Goal: Task Accomplishment & Management: Complete application form

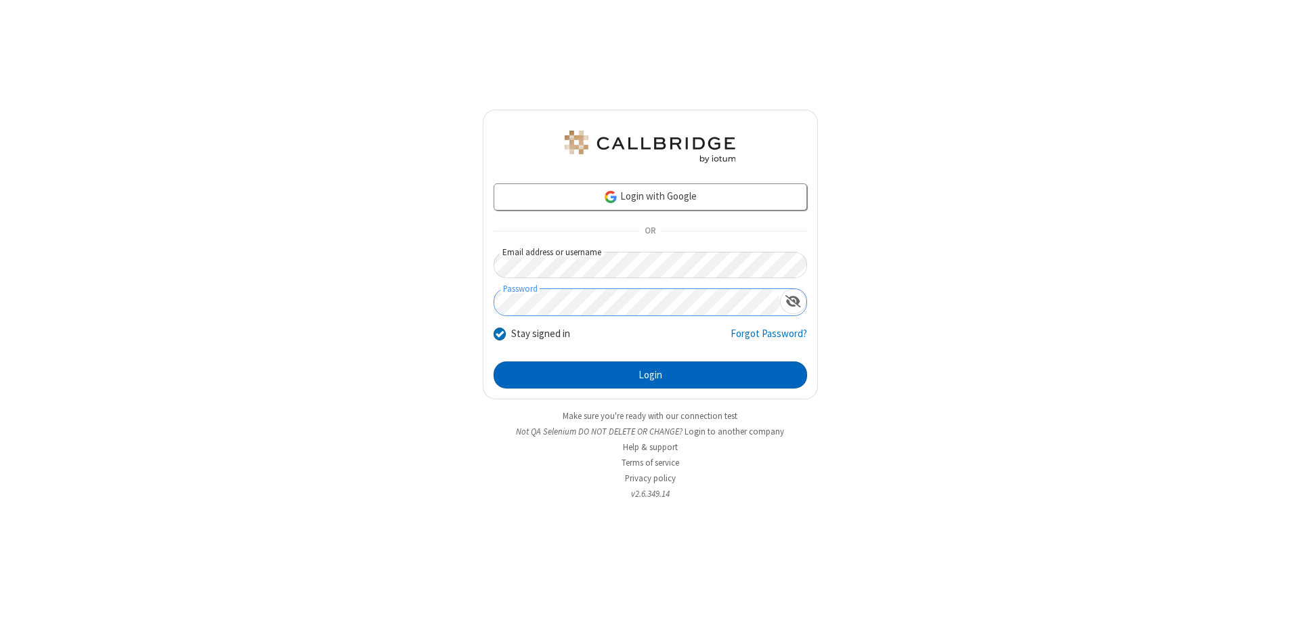
click at [650, 375] on button "Login" at bounding box center [649, 374] width 313 height 27
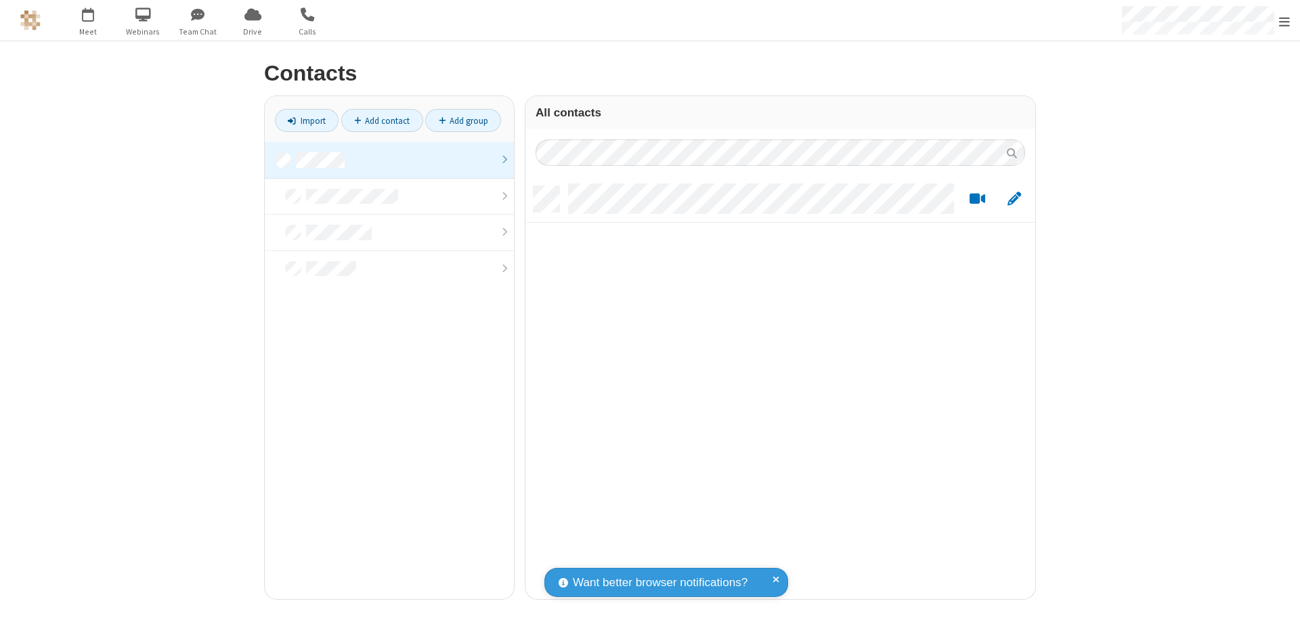
scroll to position [413, 500]
click at [389, 160] on link at bounding box center [389, 160] width 249 height 37
click at [382, 120] on link "Add contact" at bounding box center [382, 120] width 82 height 23
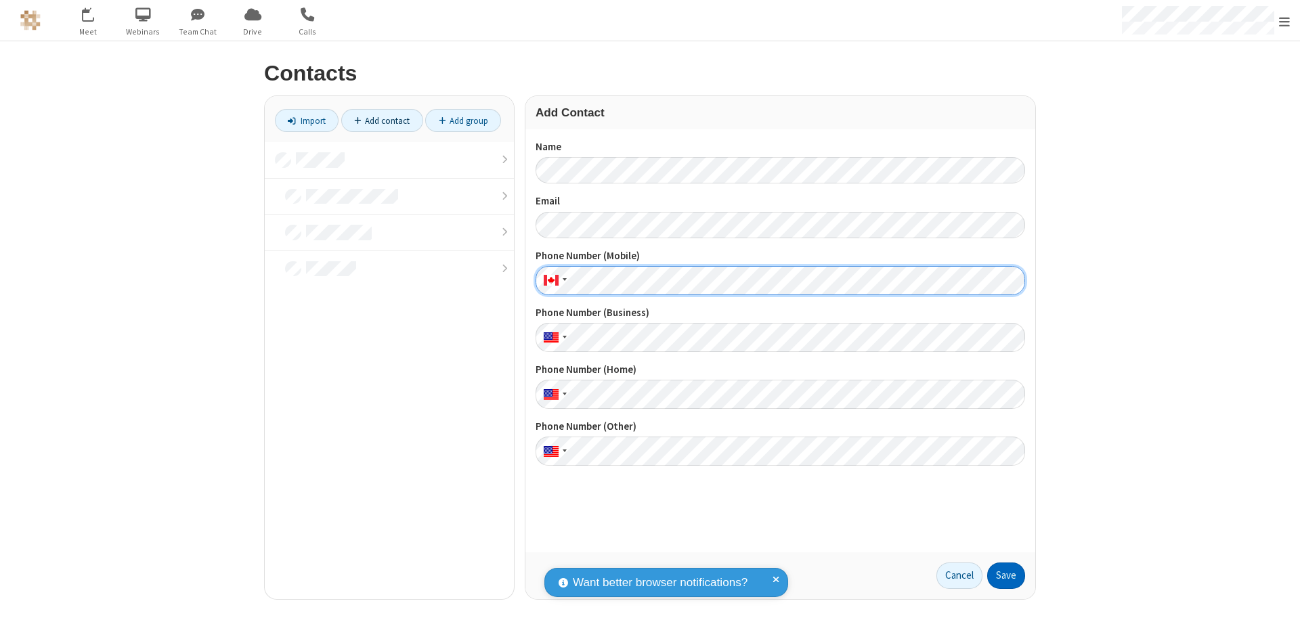
click at [1006, 575] on button "Save" at bounding box center [1006, 575] width 38 height 27
